Goal: Task Accomplishment & Management: Manage account settings

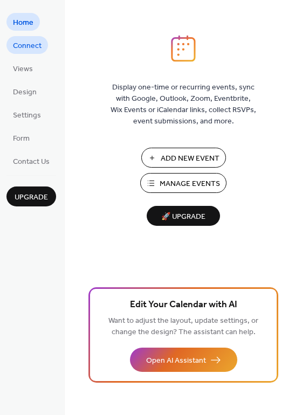
click at [35, 52] on span "Connect" at bounding box center [27, 45] width 29 height 11
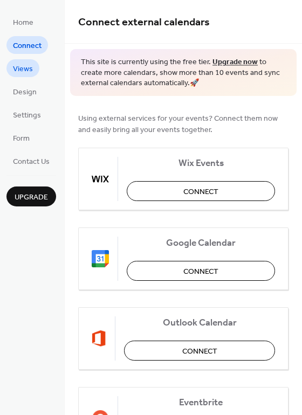
click at [29, 64] on span "Views" at bounding box center [23, 69] width 20 height 11
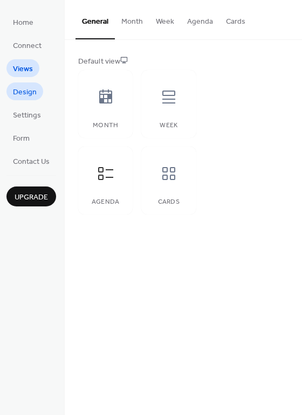
click at [30, 90] on span "Design" at bounding box center [25, 92] width 24 height 11
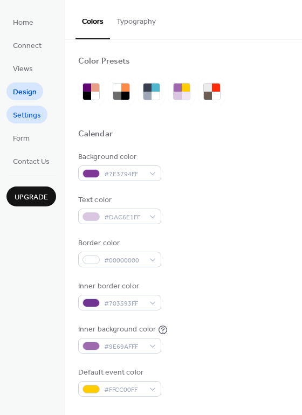
click at [33, 111] on span "Settings" at bounding box center [27, 115] width 28 height 11
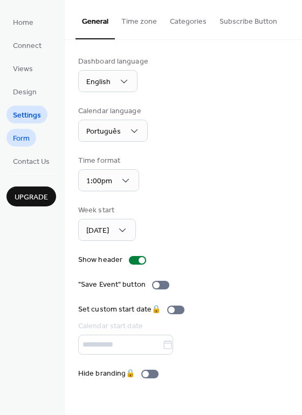
click at [30, 133] on link "Form" at bounding box center [21, 138] width 30 height 18
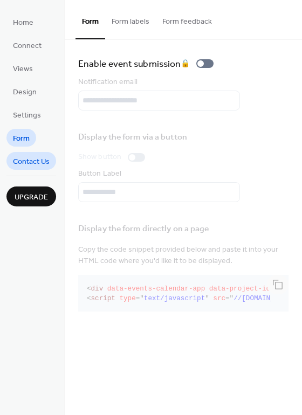
click at [35, 162] on span "Contact Us" at bounding box center [31, 161] width 37 height 11
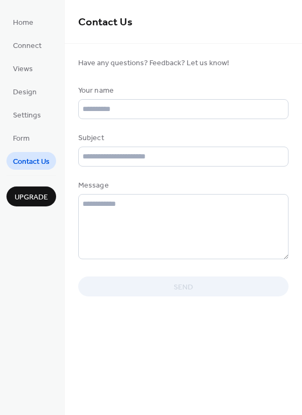
click at [36, 35] on ul "Home Connect Views Design Settings Form Contact Us" at bounding box center [31, 91] width 50 height 157
click at [36, 32] on ul "Home Connect Views Design Settings Form Contact Us" at bounding box center [31, 91] width 50 height 157
click at [32, 28] on span "Home" at bounding box center [23, 22] width 21 height 11
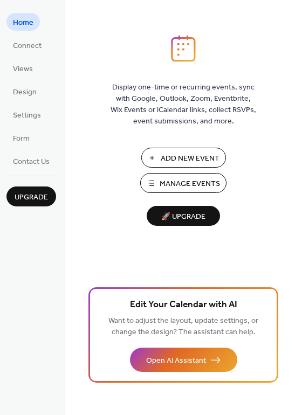
click at [195, 188] on span "Manage Events" at bounding box center [190, 184] width 60 height 11
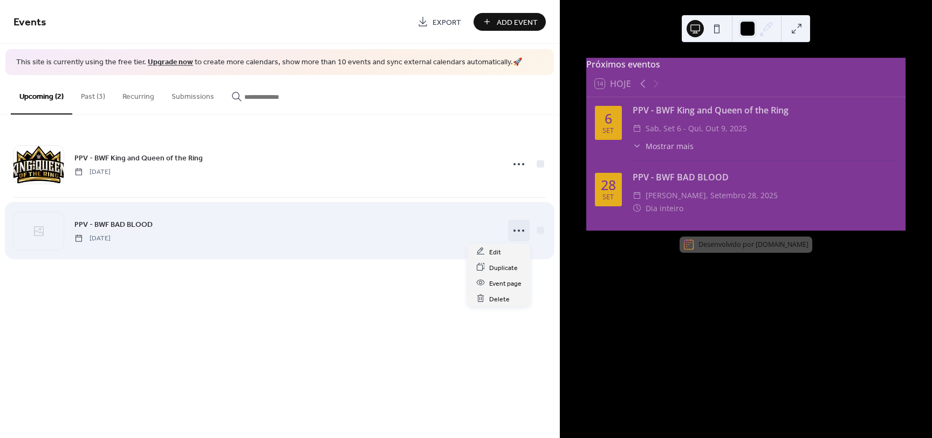
click at [515, 233] on icon at bounding box center [518, 230] width 17 height 17
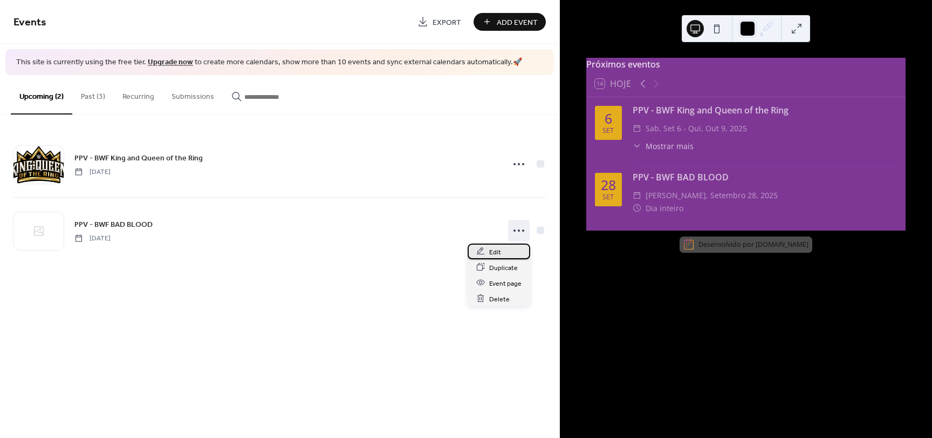
click at [504, 247] on div "Edit" at bounding box center [499, 251] width 63 height 16
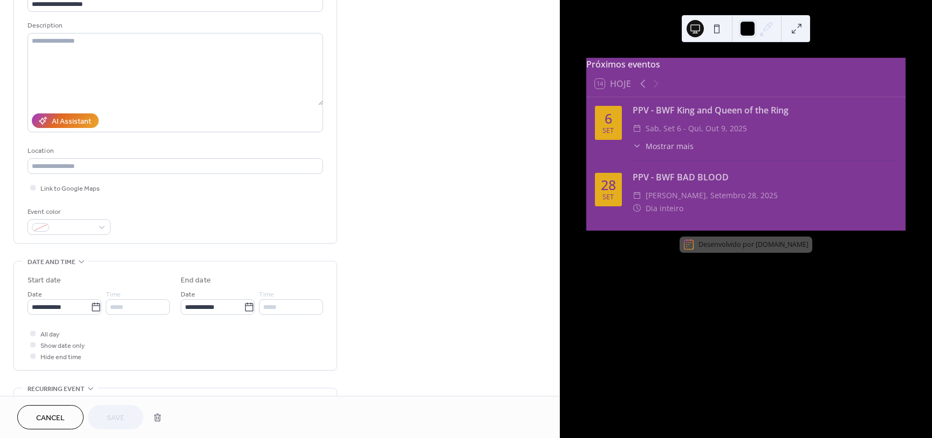
scroll to position [108, 0]
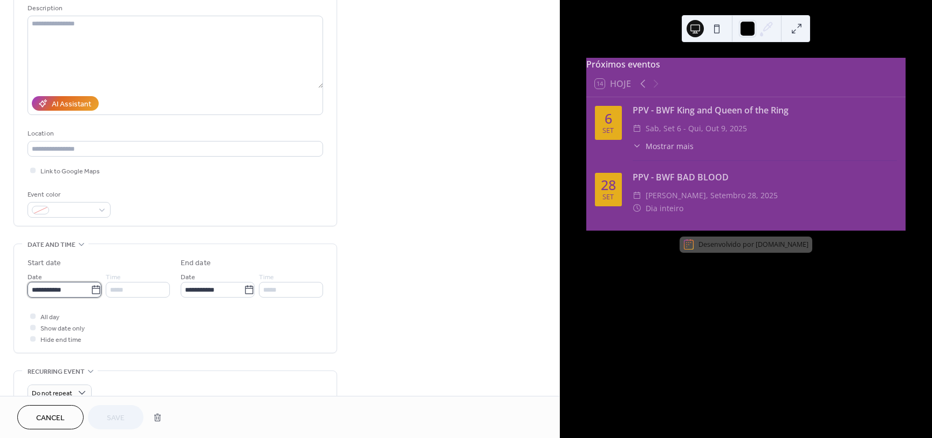
click at [70, 286] on input "**********" at bounding box center [59, 290] width 63 height 16
click at [92, 288] on icon at bounding box center [96, 289] width 8 height 9
click at [89, 288] on input "**********" at bounding box center [59, 290] width 63 height 16
click at [156, 147] on span "›" at bounding box center [150, 149] width 16 height 22
click at [40, 258] on td "26" at bounding box center [39, 253] width 17 height 16
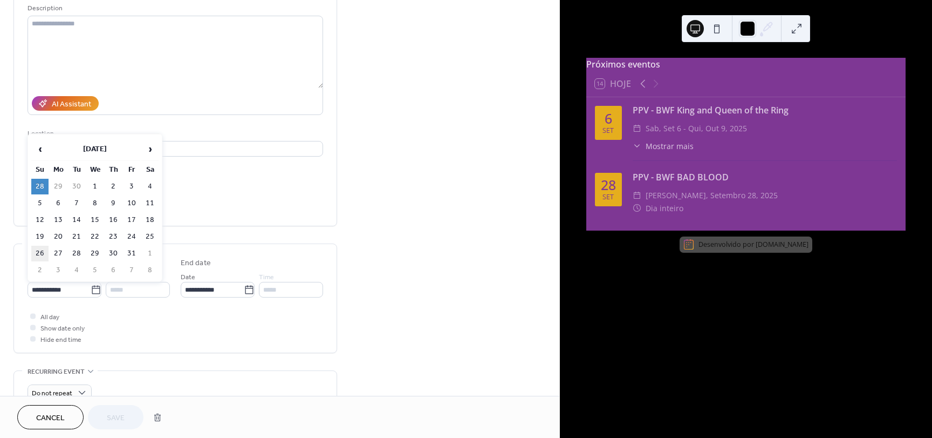
type input "**********"
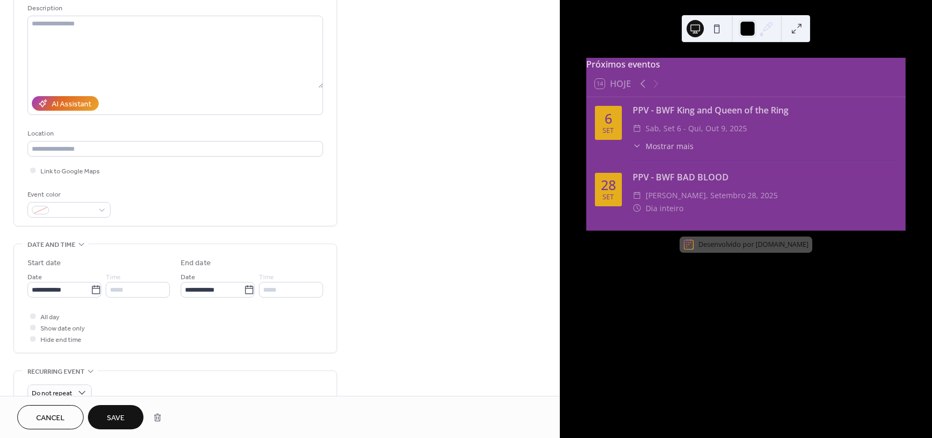
click at [112, 417] on span "Save" at bounding box center [116, 417] width 18 height 11
